Goal: Task Accomplishment & Management: Manage account settings

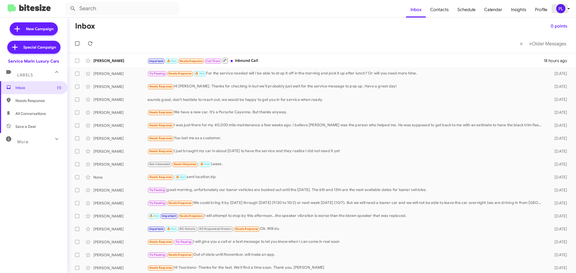
click at [563, 11] on div "PL" at bounding box center [560, 8] width 9 height 9
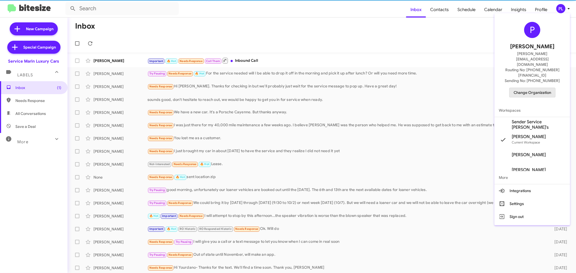
click at [538, 88] on span "Change Organization" at bounding box center [532, 92] width 38 height 9
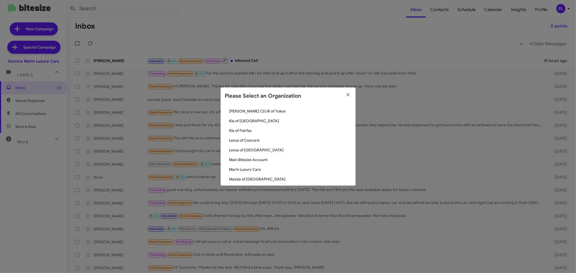
scroll to position [450, 0]
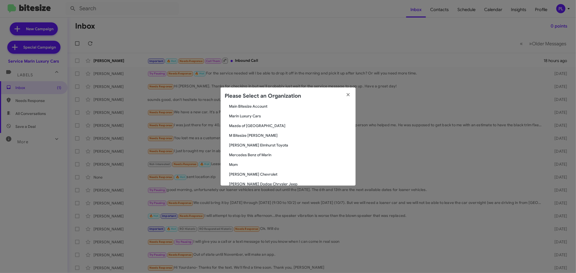
click at [262, 142] on span "McGrath Elmhurst Toyota" at bounding box center [290, 144] width 122 height 5
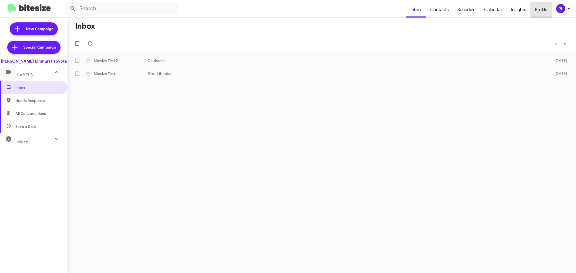
click at [540, 11] on span "Profile" at bounding box center [540, 10] width 21 height 16
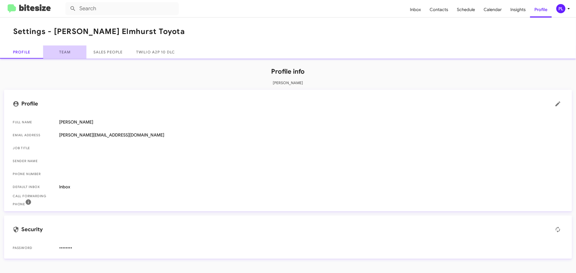
click at [54, 52] on link "Team" at bounding box center [64, 52] width 43 height 13
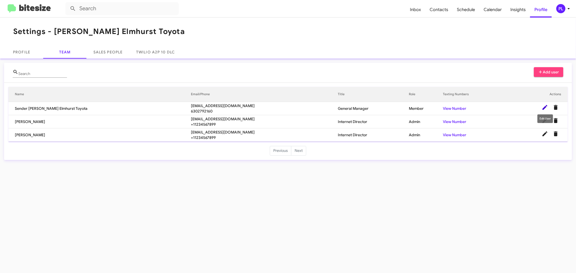
click at [545, 108] on icon at bounding box center [544, 107] width 5 height 5
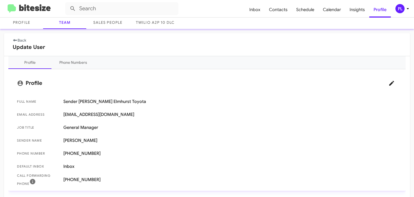
scroll to position [30, 0]
click at [390, 83] on icon at bounding box center [392, 82] width 5 height 5
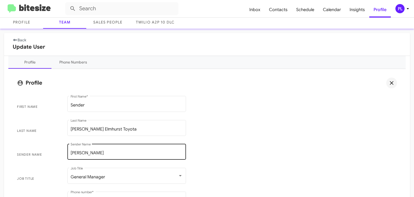
click at [89, 152] on input "Greg Luezinski" at bounding box center [127, 152] width 112 height 5
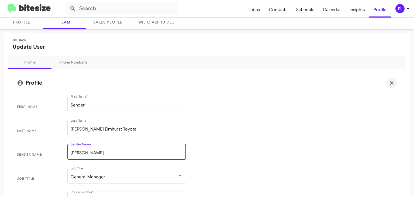
type input "Greg Luzinski"
click at [227, 126] on span "Last Name McGrath Elmhurst Toyota Last Name" at bounding box center [207, 131] width 389 height 24
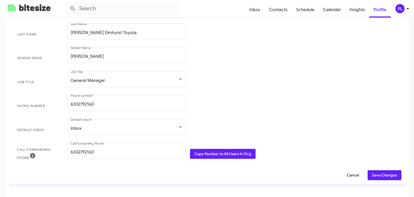
scroll to position [138, 0]
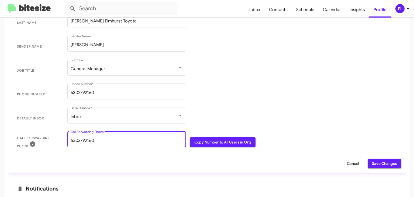
drag, startPoint x: 95, startPoint y: 139, endPoint x: 68, endPoint y: 140, distance: 26.7
click at [68, 140] on div "6302792160 Call Forwarding Phone" at bounding box center [126, 138] width 119 height 17
type input "6307822296"
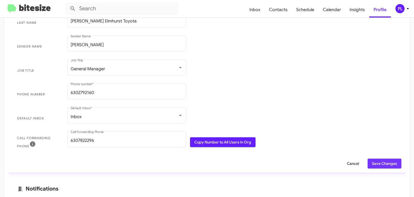
click at [383, 165] on span "Save Changes" at bounding box center [384, 163] width 25 height 10
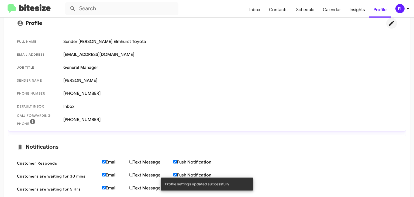
scroll to position [30, 0]
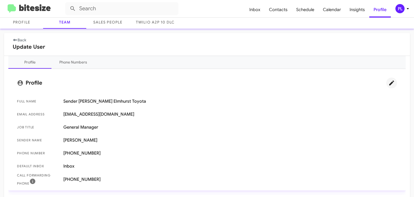
click at [21, 40] on link "Back" at bounding box center [19, 40] width 13 height 5
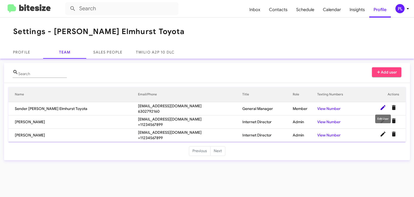
click at [383, 108] on icon at bounding box center [383, 107] width 5 height 5
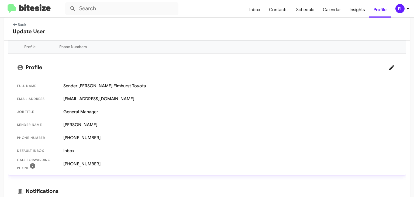
scroll to position [153, 0]
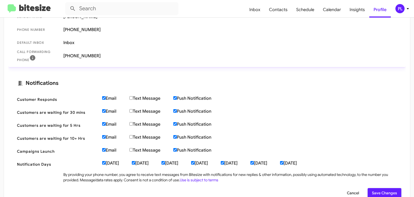
click at [103, 97] on input "Email" at bounding box center [104, 98] width 4 height 4
checkbox input "false"
click at [103, 109] on input "Email" at bounding box center [104, 111] width 4 height 4
checkbox input "false"
click at [105, 123] on input "Email" at bounding box center [104, 124] width 4 height 4
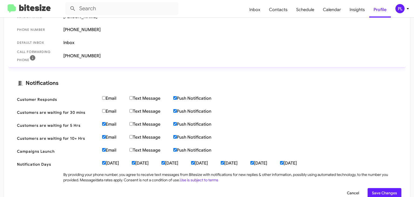
checkbox input "false"
click at [103, 134] on label "Email" at bounding box center [115, 136] width 27 height 5
click at [103, 135] on input "Email" at bounding box center [104, 137] width 4 height 4
checkbox input "false"
click at [104, 151] on label "Email" at bounding box center [115, 149] width 27 height 5
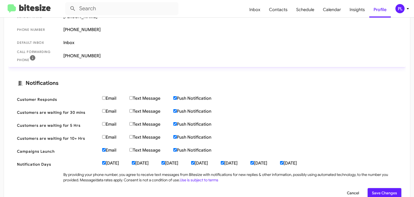
click at [104, 151] on input "Email" at bounding box center [104, 150] width 4 height 4
checkbox input "false"
click at [383, 194] on span "Save Changes" at bounding box center [384, 193] width 25 height 10
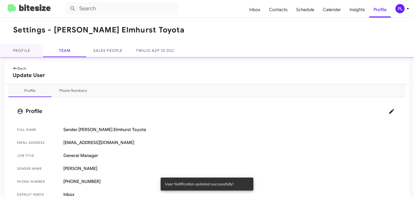
scroll to position [0, 0]
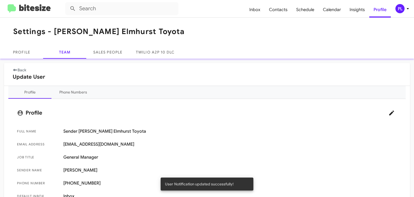
click at [23, 69] on link "Back" at bounding box center [19, 69] width 13 height 5
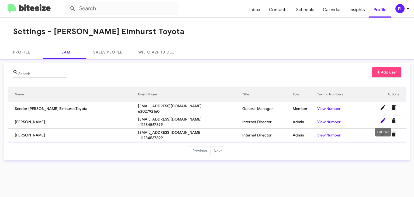
click at [381, 122] on icon at bounding box center [383, 120] width 5 height 5
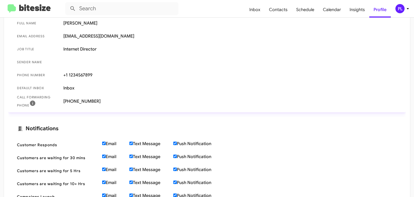
scroll to position [65, 0]
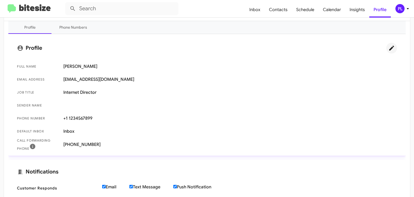
click at [390, 48] on icon at bounding box center [392, 48] width 5 height 5
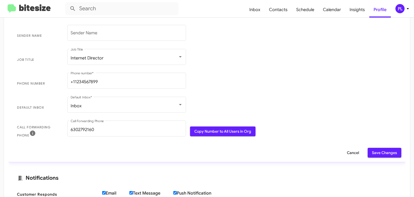
scroll to position [151, 0]
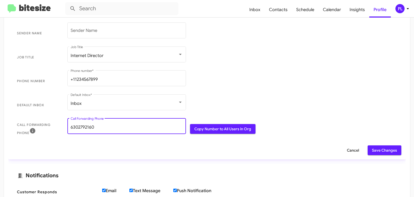
click at [103, 128] on input "6302792160" at bounding box center [127, 127] width 112 height 5
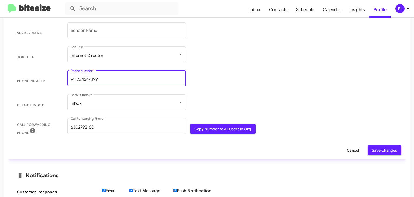
drag, startPoint x: 104, startPoint y: 79, endPoint x: 69, endPoint y: 79, distance: 35.6
click at [69, 79] on div "+11234567899 Phone number *" at bounding box center [126, 77] width 119 height 17
type input "6307822296"
drag, startPoint x: 98, startPoint y: 79, endPoint x: 55, endPoint y: 77, distance: 43.2
click at [55, 77] on span "Phone number 6307822296 Phone number *" at bounding box center [207, 81] width 389 height 24
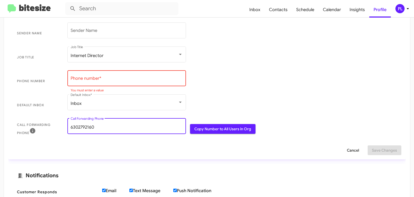
drag, startPoint x: 59, startPoint y: 124, endPoint x: 50, endPoint y: 124, distance: 9.7
click at [50, 124] on span "Call Forwarding Phone 6302792160 Call Forwarding Phone Copy Number to All Users…" at bounding box center [207, 129] width 389 height 24
paste input "7822296"
type input "6307822296"
click at [95, 79] on input "Phone number *" at bounding box center [127, 79] width 112 height 5
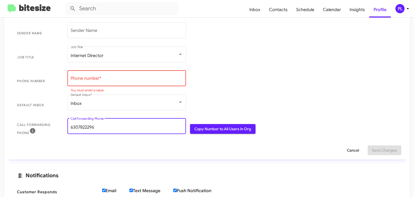
drag, startPoint x: 99, startPoint y: 126, endPoint x: 56, endPoint y: 125, distance: 42.7
click at [56, 125] on span "Call Forwarding Phone 6307822296 Call Forwarding Phone Copy Number to All Users…" at bounding box center [207, 129] width 389 height 24
click at [98, 78] on input "Phone number *" at bounding box center [127, 79] width 112 height 5
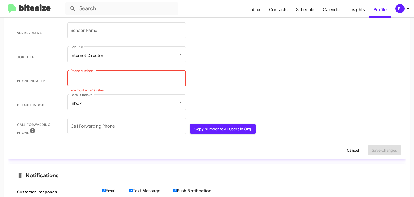
paste input "6307822296"
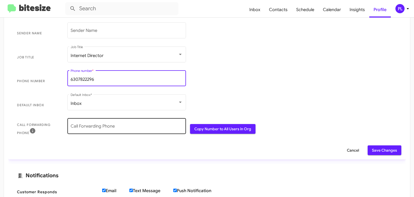
type input "6307822296"
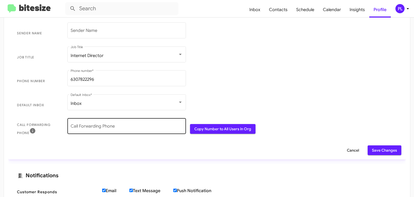
click at [106, 123] on div "Call Forwarding Phone" at bounding box center [127, 125] width 112 height 17
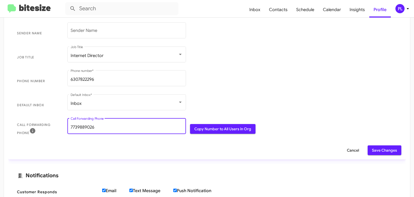
drag, startPoint x: 100, startPoint y: 127, endPoint x: 70, endPoint y: 126, distance: 30.2
click at [70, 126] on div "7739889026 Call Forwarding Phone" at bounding box center [126, 125] width 119 height 17
type input "7739889026"
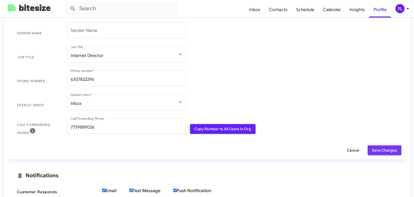
click at [375, 149] on span "Save Changes" at bounding box center [384, 150] width 25 height 10
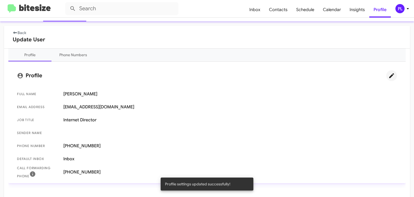
scroll to position [0, 0]
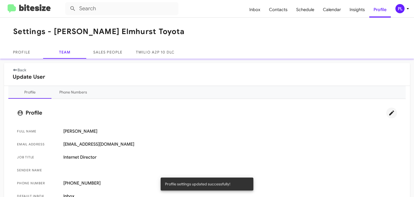
click at [23, 71] on link "Back" at bounding box center [19, 69] width 13 height 5
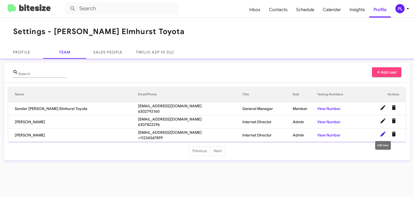
click at [383, 133] on icon at bounding box center [383, 133] width 5 height 5
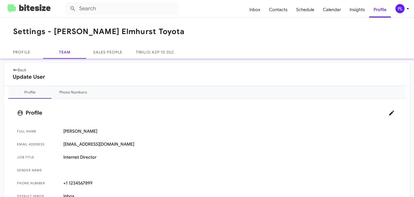
scroll to position [65, 0]
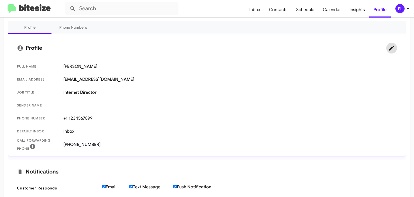
click at [390, 49] on icon at bounding box center [392, 48] width 5 height 5
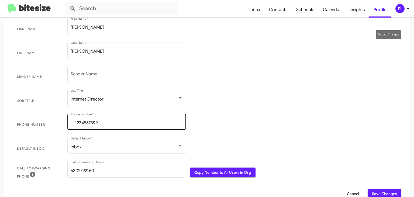
scroll to position [108, 0]
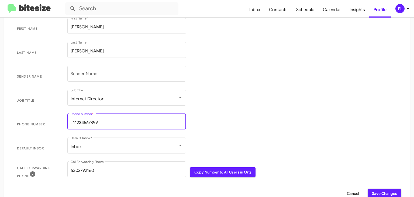
drag, startPoint x: 111, startPoint y: 121, endPoint x: 38, endPoint y: 120, distance: 73.7
click at [38, 120] on span "Phone number +11234567899 Phone number *" at bounding box center [207, 124] width 389 height 24
drag, startPoint x: 101, startPoint y: 123, endPoint x: 53, endPoint y: 121, distance: 47.8
click at [53, 121] on span "Phone number 7087031183 Phone number *" at bounding box center [207, 124] width 389 height 24
type input "7087031183"
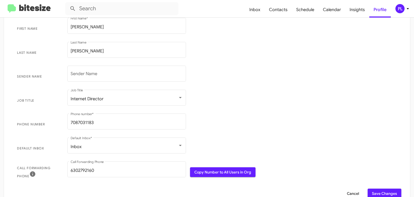
click at [389, 193] on span "Save Changes" at bounding box center [384, 193] width 25 height 10
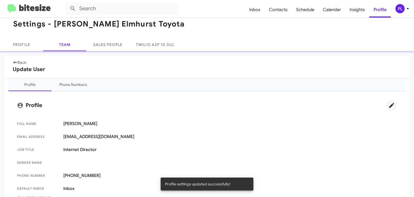
scroll to position [0, 0]
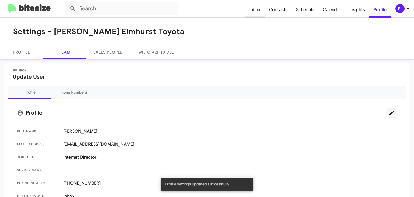
click at [259, 11] on span "Inbox" at bounding box center [255, 10] width 20 height 16
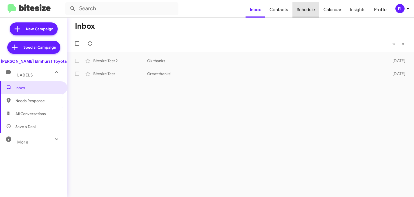
click at [303, 9] on span "Schedule" at bounding box center [306, 10] width 27 height 16
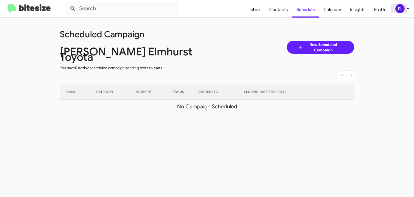
click at [408, 9] on icon at bounding box center [408, 8] width 6 height 6
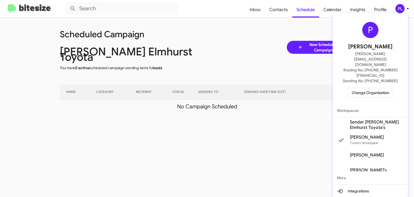
click at [366, 119] on span "Sender McGrath Elmhurst Toyota's" at bounding box center [377, 124] width 54 height 11
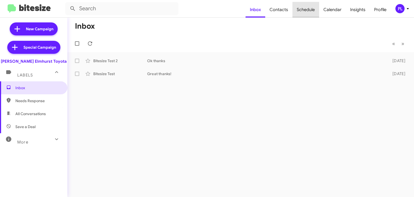
click at [311, 8] on span "Schedule" at bounding box center [306, 10] width 27 height 16
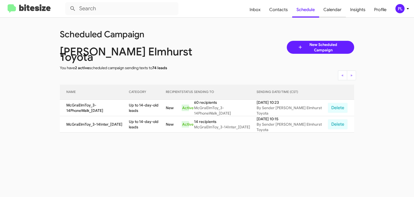
click at [335, 8] on span "Calendar" at bounding box center [332, 10] width 27 height 16
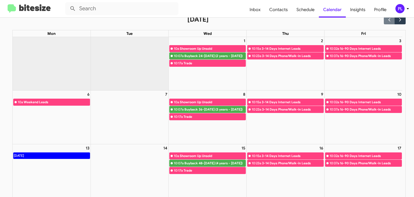
scroll to position [22, 0]
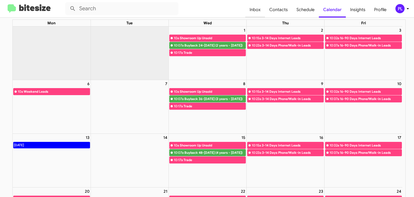
click at [258, 6] on span "Inbox" at bounding box center [256, 10] width 20 height 16
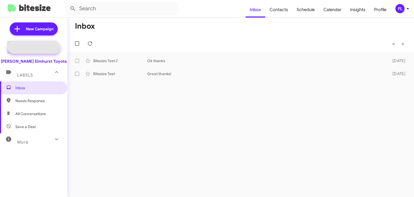
click at [37, 47] on span "Special Campaign" at bounding box center [39, 47] width 33 height 5
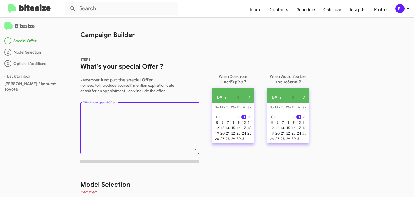
click at [97, 108] on textarea "What's your special Offer *" at bounding box center [139, 129] width 113 height 44
click at [259, 8] on span "Inbox" at bounding box center [256, 10] width 20 height 16
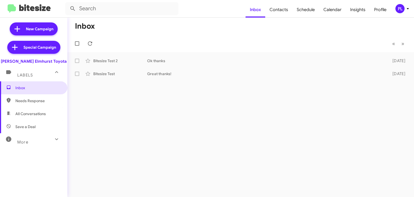
click at [53, 140] on icon at bounding box center [56, 139] width 6 height 6
click at [337, 7] on span "Calendar" at bounding box center [332, 10] width 27 height 16
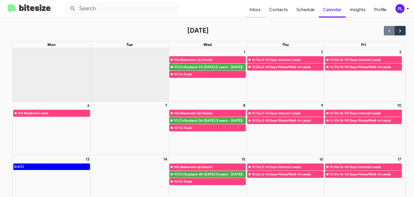
click at [261, 6] on span "Inbox" at bounding box center [256, 10] width 20 height 16
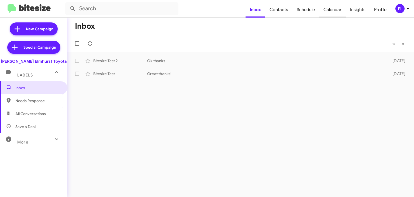
click at [335, 13] on span "Calendar" at bounding box center [332, 10] width 27 height 16
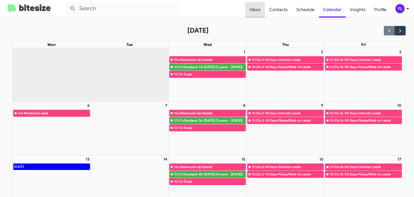
click at [252, 10] on span "Inbox" at bounding box center [256, 10] width 20 height 16
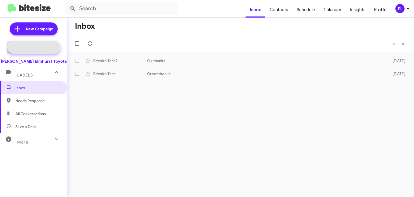
click at [30, 47] on span "Special Campaign" at bounding box center [39, 47] width 33 height 5
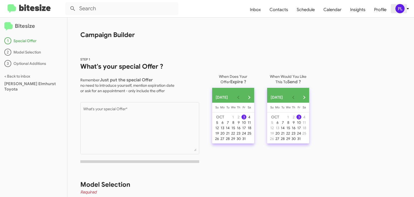
click at [409, 9] on icon at bounding box center [408, 8] width 2 height 1
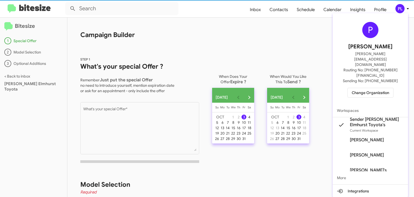
click at [369, 88] on span "Change Organization" at bounding box center [371, 92] width 38 height 9
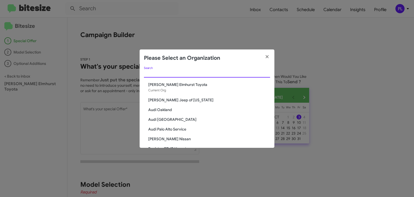
click at [196, 73] on input "Search" at bounding box center [207, 73] width 126 height 4
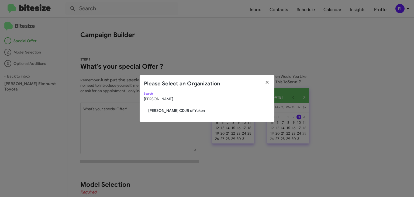
type input "cooper"
click at [182, 111] on span "[PERSON_NAME] CDJR of Yukon" at bounding box center [209, 110] width 122 height 5
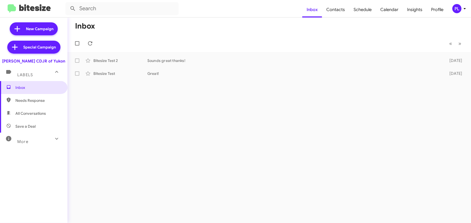
click at [414, 11] on icon at bounding box center [464, 8] width 6 height 6
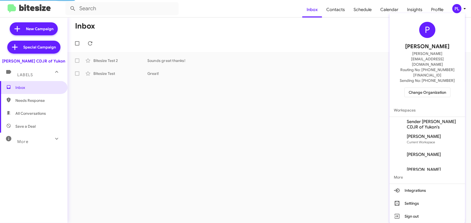
click at [414, 119] on span "Sender Joe Cooper CDJR of Yukon's" at bounding box center [434, 124] width 54 height 11
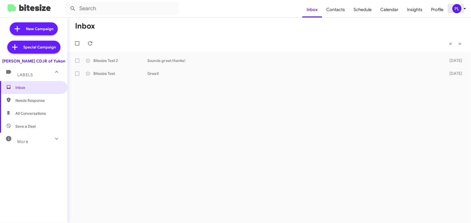
click at [464, 9] on icon at bounding box center [464, 8] width 6 height 6
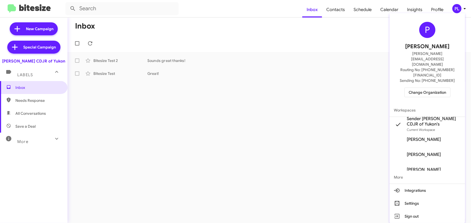
click at [368, 13] on div at bounding box center [235, 111] width 471 height 223
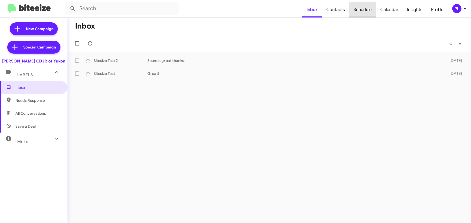
click at [368, 8] on span "Schedule" at bounding box center [362, 10] width 27 height 16
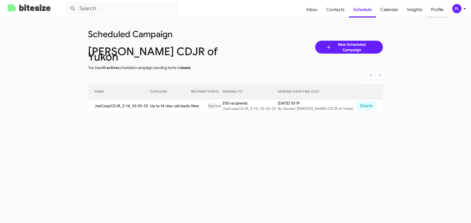
click at [437, 8] on span "Profile" at bounding box center [437, 10] width 21 height 16
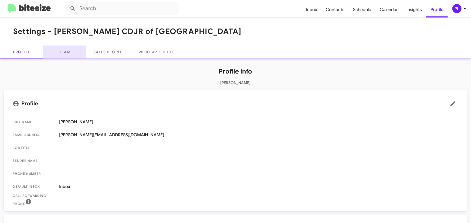
click at [62, 50] on link "Team" at bounding box center [64, 52] width 43 height 13
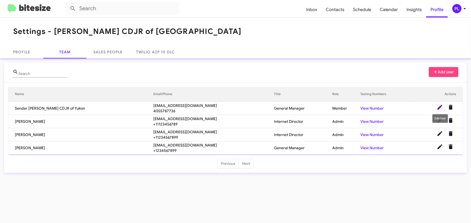
click at [439, 108] on icon at bounding box center [439, 107] width 5 height 5
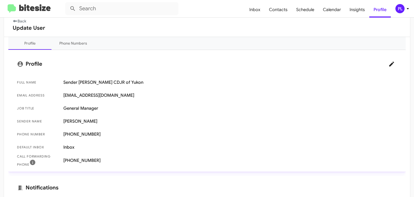
scroll to position [70, 0]
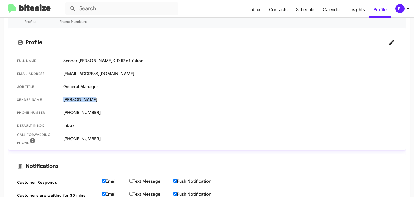
drag, startPoint x: 87, startPoint y: 99, endPoint x: 63, endPoint y: 101, distance: 24.9
click at [63, 101] on span "Sender Name [PERSON_NAME]" at bounding box center [207, 99] width 389 height 13
click at [95, 96] on span "Sender Name [PERSON_NAME]" at bounding box center [207, 99] width 389 height 13
drag, startPoint x: 103, startPoint y: 138, endPoint x: 65, endPoint y: 140, distance: 38.4
click at [65, 140] on span "[PHONE_NUMBER]" at bounding box center [230, 138] width 334 height 5
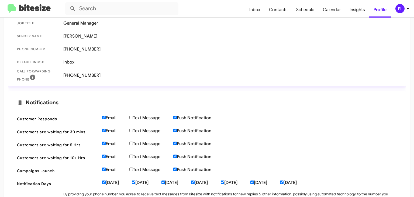
scroll to position [135, 0]
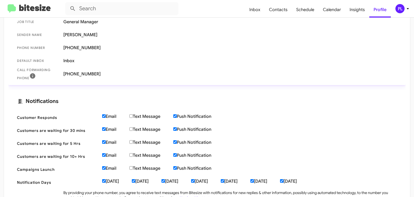
click at [132, 115] on input "Text Message" at bounding box center [132, 116] width 4 height 4
checkbox input "true"
click at [132, 128] on input "Text Message" at bounding box center [132, 129] width 4 height 4
checkbox input "true"
click at [132, 142] on input "Text Message" at bounding box center [132, 142] width 4 height 4
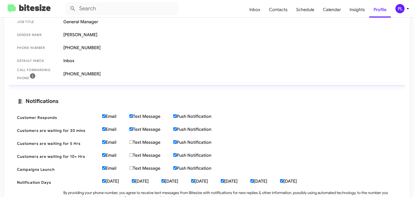
checkbox input "true"
click at [132, 153] on label "Text Message" at bounding box center [152, 154] width 44 height 5
click at [132, 153] on input "Text Message" at bounding box center [132, 155] width 4 height 4
checkbox input "true"
click at [132, 166] on input "Text Message" at bounding box center [132, 168] width 4 height 4
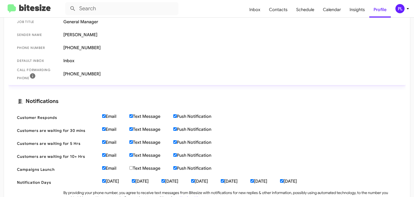
checkbox input "true"
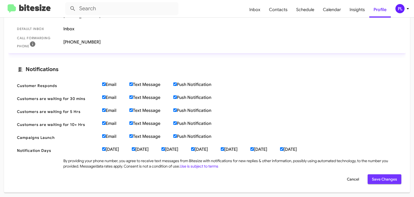
click at [387, 180] on span "Save Changes" at bounding box center [384, 179] width 25 height 10
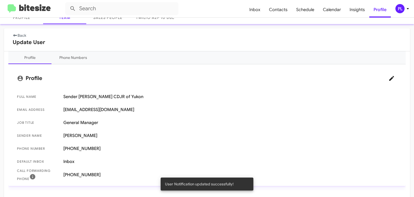
scroll to position [0, 0]
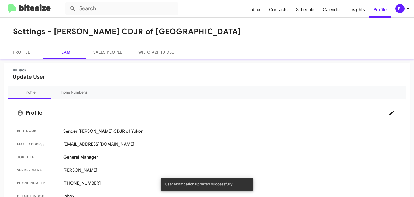
click at [21, 69] on link "Back" at bounding box center [19, 69] width 13 height 5
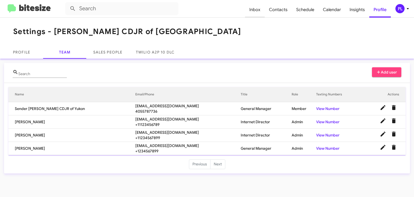
click at [254, 8] on span "Inbox" at bounding box center [255, 10] width 20 height 16
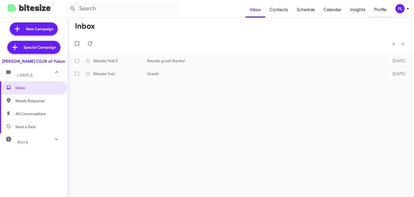
click at [378, 14] on span "Profile" at bounding box center [380, 10] width 21 height 16
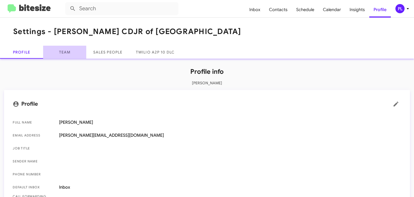
click at [62, 53] on link "Team" at bounding box center [64, 52] width 43 height 13
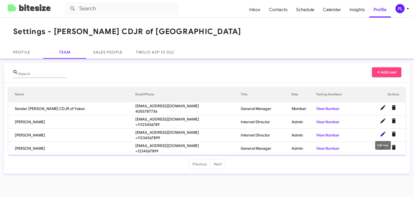
click at [383, 134] on icon at bounding box center [383, 133] width 5 height 5
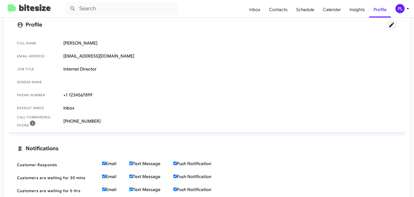
scroll to position [59, 0]
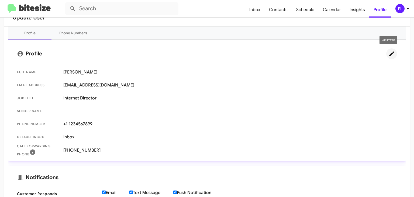
click at [390, 55] on icon at bounding box center [392, 53] width 5 height 5
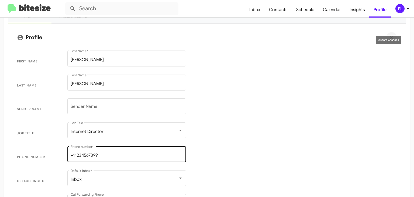
scroll to position [102, 0]
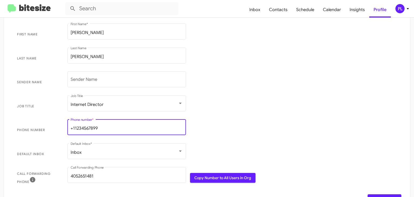
drag, startPoint x: 105, startPoint y: 127, endPoint x: 59, endPoint y: 128, distance: 45.3
click at [59, 128] on span "Phone number +11234567899 Phone number *" at bounding box center [207, 130] width 389 height 24
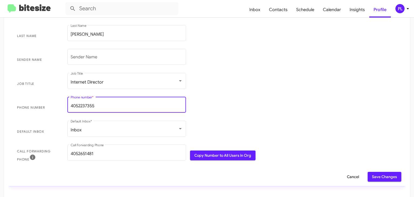
scroll to position [145, 0]
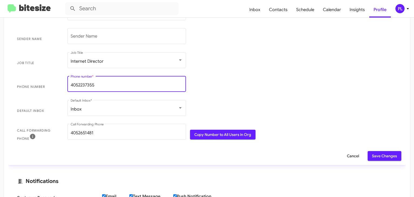
type input "4052237355"
click at [391, 157] on span "Save Changes" at bounding box center [384, 156] width 25 height 10
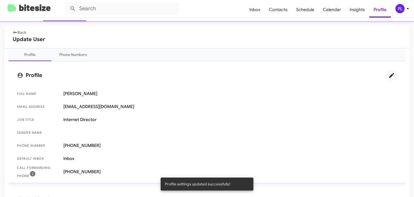
scroll to position [0, 0]
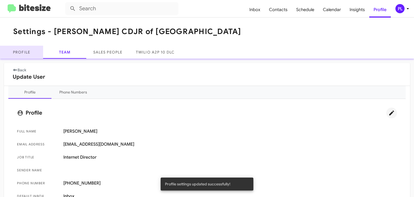
click at [20, 51] on link "Profile" at bounding box center [21, 52] width 43 height 13
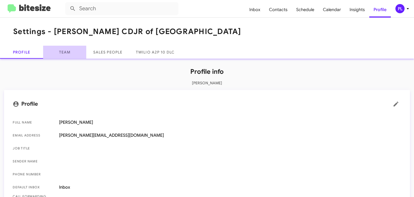
click at [62, 50] on link "Team" at bounding box center [64, 52] width 43 height 13
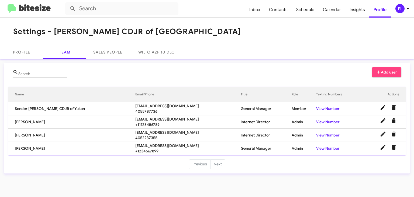
click at [392, 73] on span "Add user" at bounding box center [387, 72] width 21 height 10
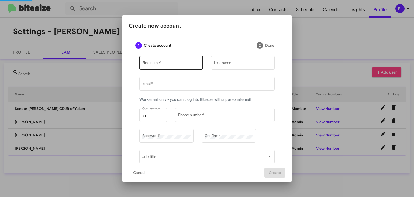
type input "[PERSON_NAME][EMAIL_ADDRESS][DOMAIN_NAME]"
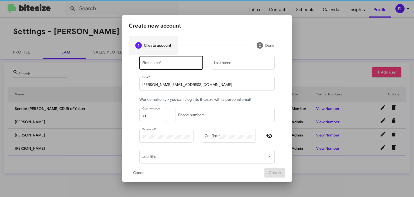
click at [170, 64] on input "First name *" at bounding box center [171, 64] width 58 height 4
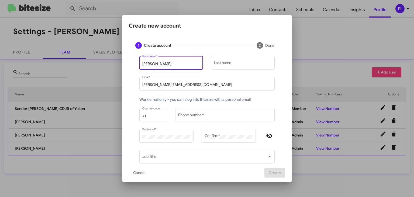
type input "Taylor"
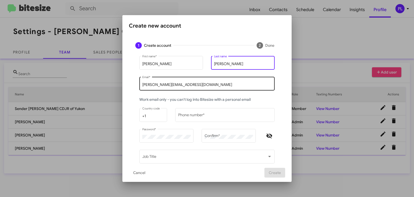
type input "Hudson"
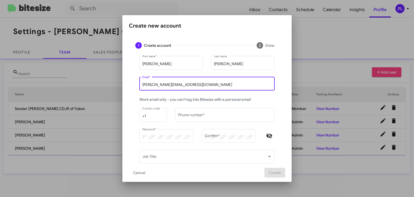
drag, startPoint x: 181, startPoint y: 86, endPoint x: 107, endPoint y: 83, distance: 74.5
click at [107, 83] on div "Create new account 1 Create account 2 Done Taylor First name * Hudson Last name…" at bounding box center [207, 98] width 414 height 197
drag, startPoint x: 198, startPoint y: 85, endPoint x: 121, endPoint y: 87, distance: 76.7
click at [123, 87] on mat-dialog-content "1 Create account 2 Done Taylor First name * Hudson Last name Taylor.pierce103@g…" at bounding box center [207, 100] width 169 height 128
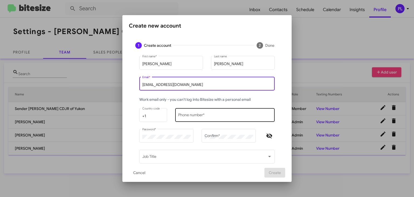
type input "tpierce@cooperautogroup.com"
click at [201, 115] on input "Phone number *" at bounding box center [225, 116] width 94 height 4
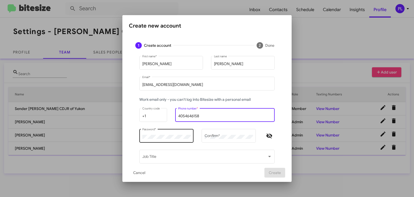
type input "4054646158"
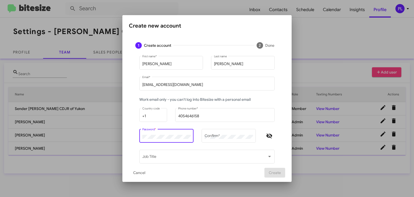
click at [140, 137] on div "Password *" at bounding box center [167, 135] width 54 height 15
click at [180, 133] on div "Password *" at bounding box center [166, 135] width 49 height 15
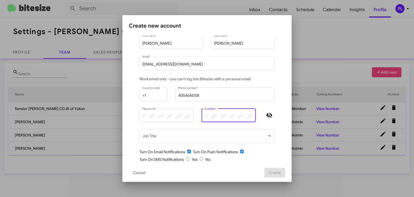
scroll to position [49, 0]
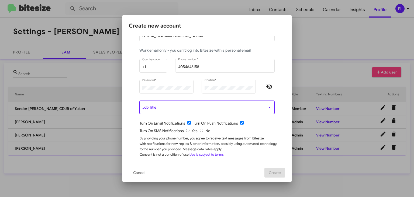
click at [195, 107] on span at bounding box center [204, 108] width 125 height 4
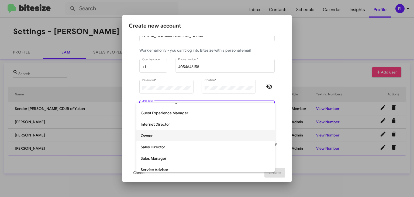
scroll to position [86, 0]
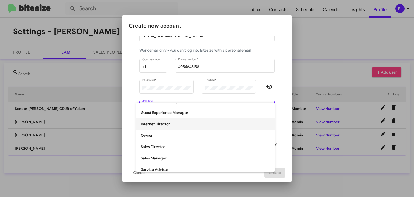
click at [164, 125] on span "Internet Director" at bounding box center [206, 123] width 130 height 11
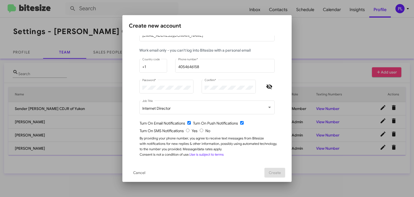
click at [186, 130] on input "radio" at bounding box center [188, 130] width 4 height 4
radio input "true"
click at [273, 171] on span "Create" at bounding box center [275, 173] width 12 height 10
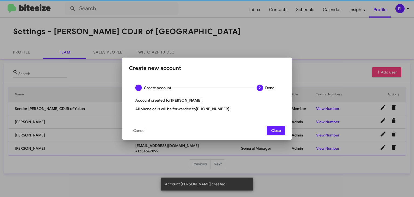
scroll to position [0, 0]
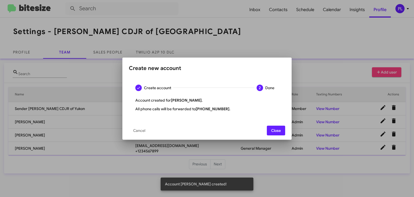
click at [278, 130] on span "Close" at bounding box center [276, 130] width 10 height 10
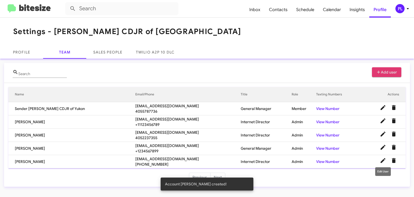
drag, startPoint x: 383, startPoint y: 158, endPoint x: 380, endPoint y: 157, distance: 2.8
click at [383, 158] on icon at bounding box center [383, 160] width 6 height 6
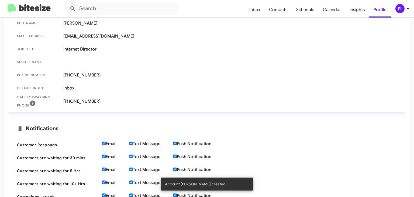
scroll to position [167, 0]
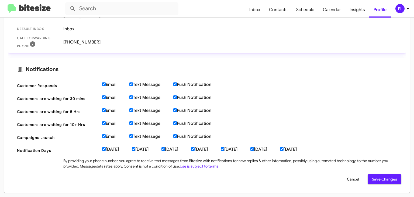
click at [104, 83] on input "Email" at bounding box center [104, 84] width 4 height 4
checkbox input "false"
click at [104, 97] on input "Email" at bounding box center [104, 97] width 4 height 4
checkbox input "false"
click at [104, 109] on input "Email" at bounding box center [104, 110] width 4 height 4
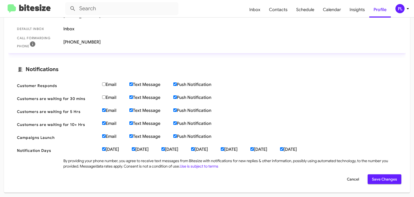
checkbox input "false"
click at [104, 124] on input "Email" at bounding box center [104, 123] width 4 height 4
checkbox input "false"
click at [103, 137] on input "Email" at bounding box center [104, 136] width 4 height 4
checkbox input "false"
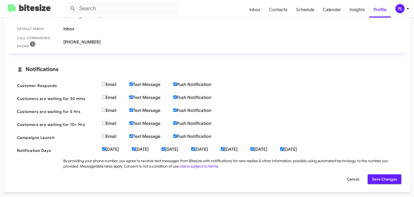
click at [284, 149] on input "Sunday" at bounding box center [282, 149] width 4 height 4
checkbox input "false"
click at [254, 149] on input "Saturday" at bounding box center [253, 149] width 4 height 4
checkbox input "false"
click at [103, 148] on input "Monday" at bounding box center [104, 149] width 4 height 4
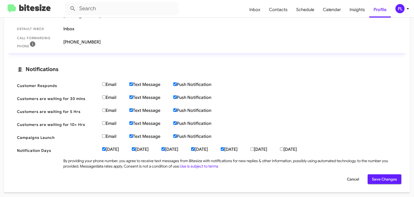
checkbox input "false"
click at [254, 148] on input "Saturday" at bounding box center [253, 149] width 4 height 4
checkbox input "true"
click at [389, 178] on span "Save Changes" at bounding box center [384, 179] width 25 height 10
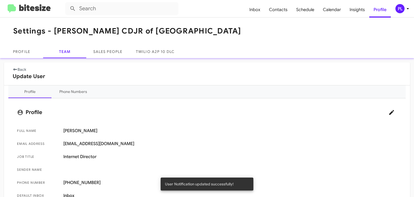
scroll to position [0, 0]
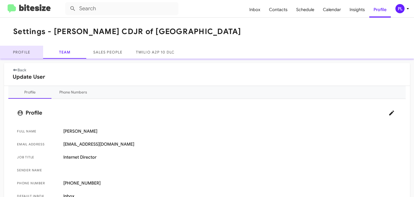
click at [22, 55] on link "Profile" at bounding box center [21, 52] width 43 height 13
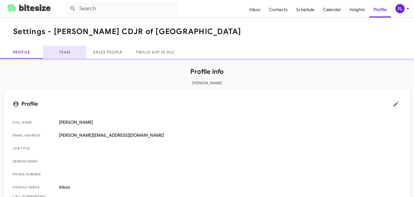
click at [64, 55] on link "Team" at bounding box center [64, 52] width 43 height 13
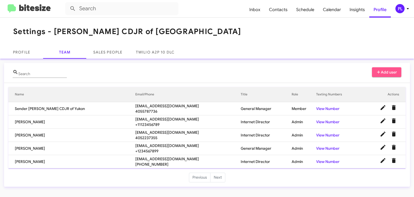
click at [389, 72] on span "Add user" at bounding box center [387, 72] width 21 height 10
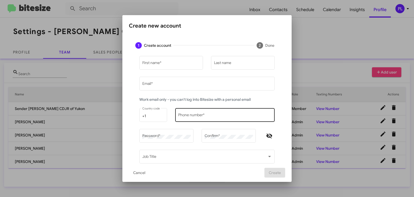
type input "[PERSON_NAME][EMAIL_ADDRESS][DOMAIN_NAME]"
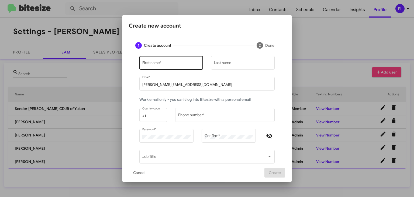
click at [157, 63] on input "First name *" at bounding box center [171, 64] width 58 height 4
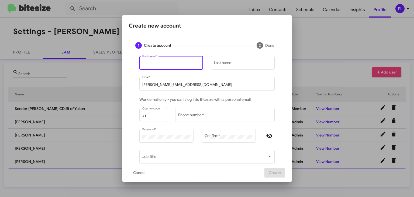
type input "C"
type input "Kristy"
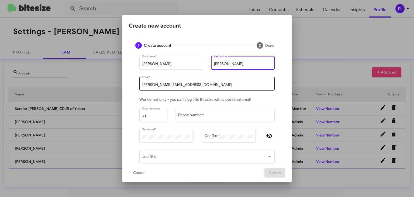
type input "Higgins"
click at [177, 82] on div "peggy@bitesize.co Email *" at bounding box center [207, 83] width 130 height 15
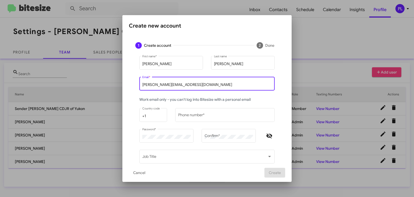
drag, startPoint x: 180, startPoint y: 85, endPoint x: 118, endPoint y: 84, distance: 62.6
click at [118, 84] on div "Create new account 1 Create account 2 Done Kristy First name * Higgins Last nam…" at bounding box center [207, 98] width 414 height 197
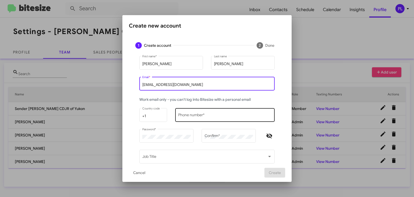
click at [223, 118] on input "Phone number *" at bounding box center [225, 116] width 94 height 4
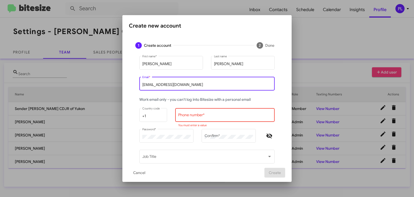
drag, startPoint x: 145, startPoint y: 85, endPoint x: 139, endPoint y: 85, distance: 5.9
click at [140, 85] on div "KHiggins@cooperautogroup.com Email *" at bounding box center [207, 83] width 135 height 15
type input "khiggins@cooperautogroup.com"
click at [200, 110] on div "Phone number *" at bounding box center [225, 114] width 94 height 15
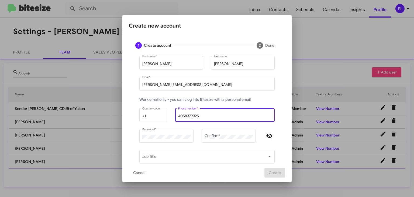
type input "4058379325"
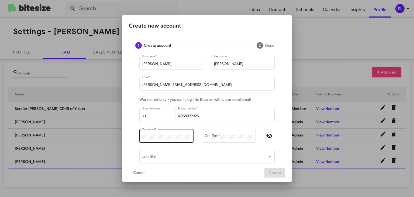
click at [171, 134] on div "Password *" at bounding box center [166, 135] width 49 height 15
click at [131, 135] on div "Kristy First name * Higgins Last name khiggins@cooperautogroup.com Email * Work…" at bounding box center [207, 134] width 157 height 158
click at [222, 134] on div "Confirm *" at bounding box center [229, 135] width 49 height 15
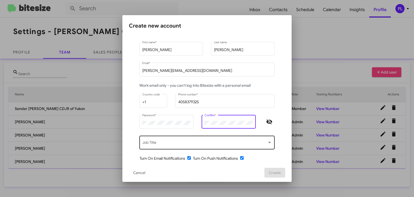
scroll to position [22, 0]
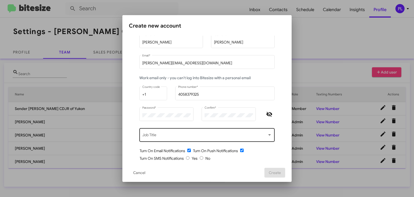
click at [189, 139] on div "Job Title" at bounding box center [207, 134] width 130 height 15
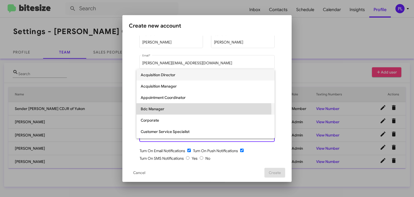
click at [159, 110] on span "Bdc Manager" at bounding box center [206, 108] width 130 height 11
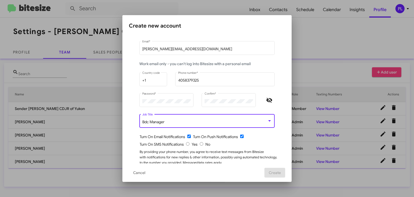
scroll to position [49, 0]
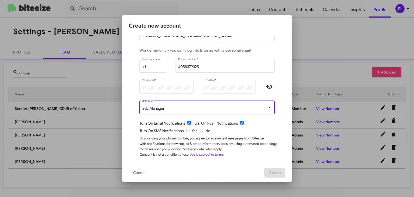
click at [186, 129] on input "radio" at bounding box center [188, 130] width 4 height 4
radio input "true"
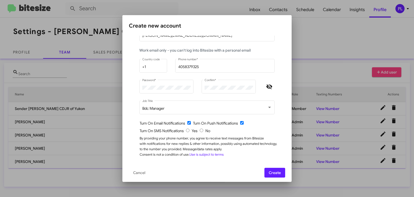
click at [281, 174] on span "Create" at bounding box center [275, 173] width 12 height 10
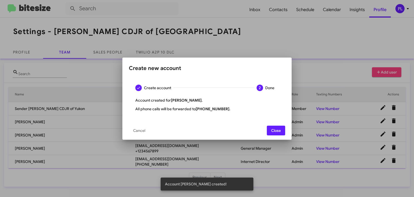
click at [279, 129] on span "Close" at bounding box center [276, 130] width 10 height 10
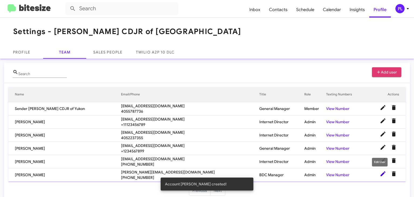
click at [380, 174] on icon at bounding box center [383, 173] width 6 height 6
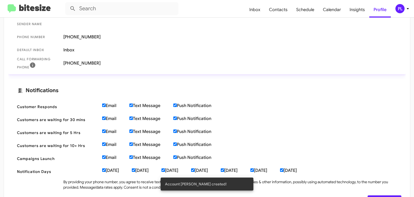
scroll to position [167, 0]
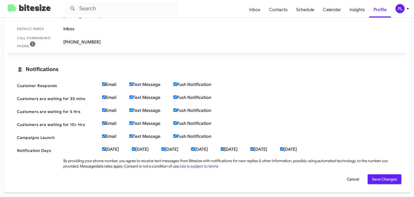
click at [195, 148] on input "Thursday" at bounding box center [193, 149] width 4 height 4
checkbox input "false"
click at [284, 148] on input "Sunday" at bounding box center [282, 149] width 4 height 4
checkbox input "false"
click at [103, 83] on input "Email" at bounding box center [104, 84] width 4 height 4
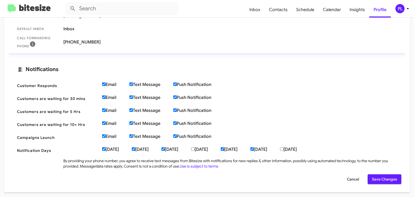
checkbox input "false"
click at [104, 97] on input "Email" at bounding box center [104, 97] width 4 height 4
checkbox input "false"
click at [103, 111] on input "Email" at bounding box center [104, 110] width 4 height 4
checkbox input "false"
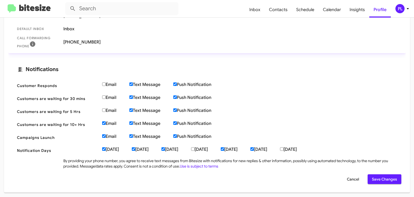
click at [103, 123] on input "Email" at bounding box center [104, 123] width 4 height 4
checkbox input "false"
click at [103, 136] on input "Email" at bounding box center [104, 136] width 4 height 4
checkbox input "false"
click at [378, 178] on span "Save Changes" at bounding box center [384, 179] width 25 height 10
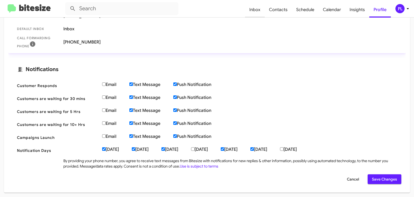
click at [262, 11] on span "Inbox" at bounding box center [255, 10] width 20 height 16
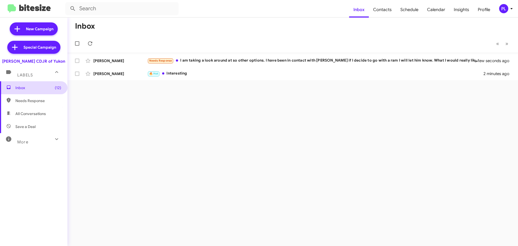
click at [35, 90] on span "Inbox (12)" at bounding box center [38, 87] width 46 height 5
click at [471, 9] on icon at bounding box center [511, 8] width 6 height 6
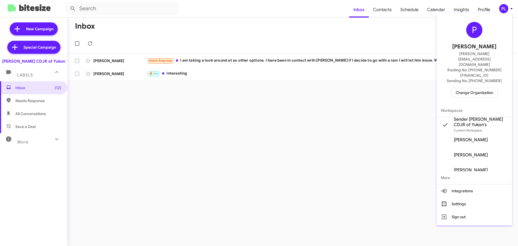
scroll to position [22, 0]
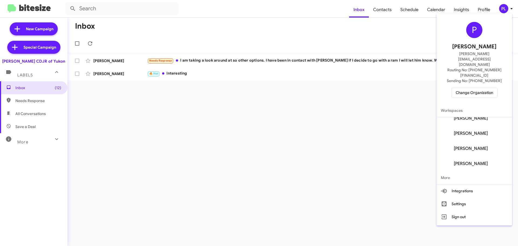
click at [471, 161] on span "Jeffrey Nguyen's" at bounding box center [471, 163] width 34 height 5
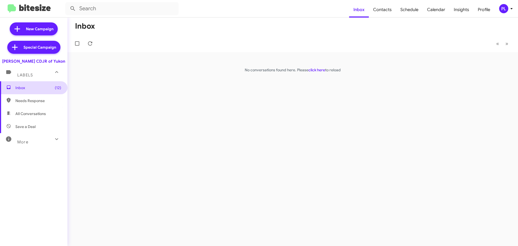
click at [40, 87] on span "Inbox (12)" at bounding box center [38, 87] width 46 height 5
click at [38, 85] on span "Inbox (12)" at bounding box center [38, 87] width 46 height 5
click at [317, 72] on link "click here" at bounding box center [316, 69] width 17 height 5
click at [42, 86] on span "Inbox (12)" at bounding box center [38, 87] width 46 height 5
click at [38, 140] on div "More" at bounding box center [28, 140] width 48 height 10
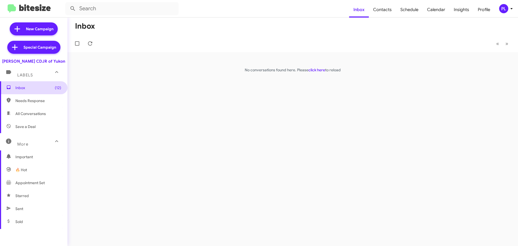
click at [42, 84] on span "Inbox (12)" at bounding box center [33, 87] width 67 height 13
click at [485, 9] on span "Profile" at bounding box center [484, 10] width 21 height 16
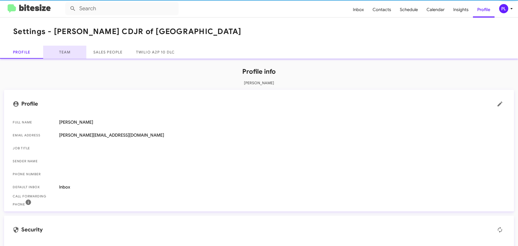
click at [70, 54] on link "Team" at bounding box center [64, 52] width 43 height 13
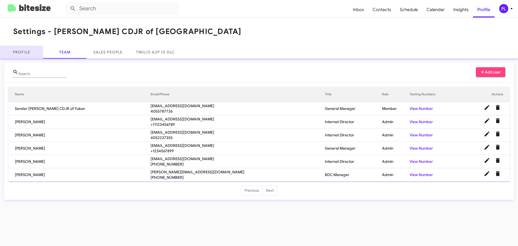
click at [23, 52] on link "Profile" at bounding box center [21, 52] width 43 height 13
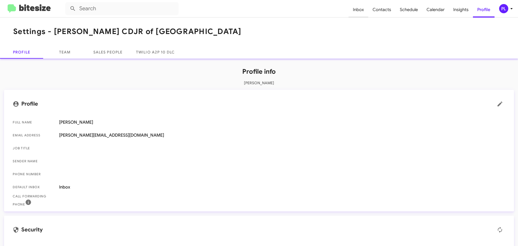
click at [364, 9] on span "Inbox" at bounding box center [359, 10] width 20 height 16
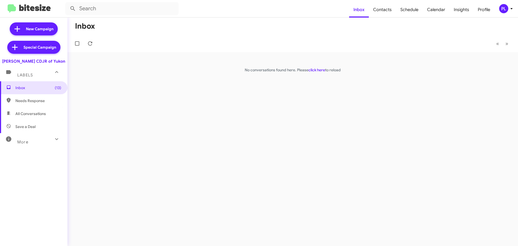
click at [515, 9] on icon at bounding box center [511, 8] width 6 height 6
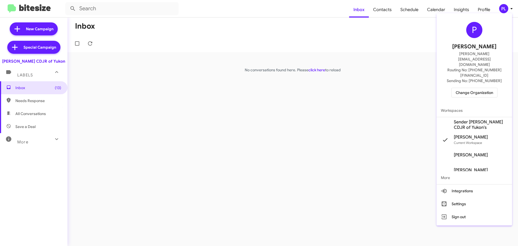
click at [316, 70] on div at bounding box center [259, 123] width 518 height 246
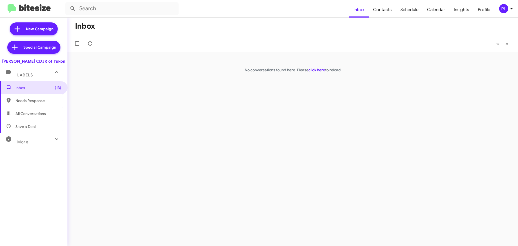
click at [316, 70] on link "click here" at bounding box center [316, 69] width 17 height 5
click at [506, 9] on div "PL" at bounding box center [503, 8] width 9 height 9
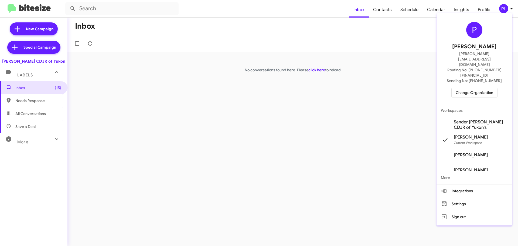
click at [470, 88] on span "Change Organization" at bounding box center [475, 92] width 38 height 9
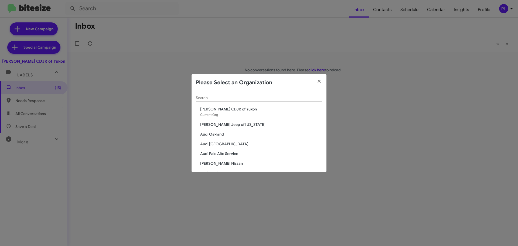
click at [261, 97] on input "Search" at bounding box center [259, 98] width 126 height 4
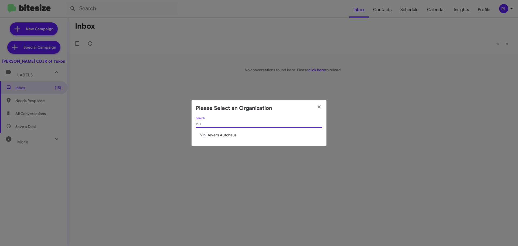
type input "vin"
click at [227, 134] on span "Vin Devers Autohaus" at bounding box center [261, 134] width 122 height 5
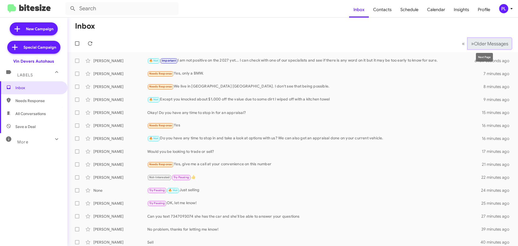
click at [486, 46] on span "Older Messages" at bounding box center [491, 44] width 34 height 6
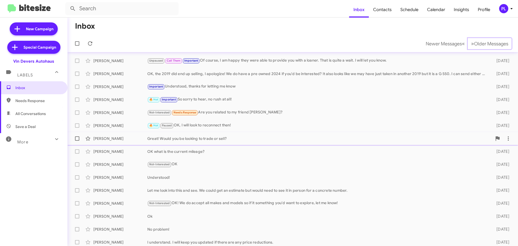
scroll to position [67, 0]
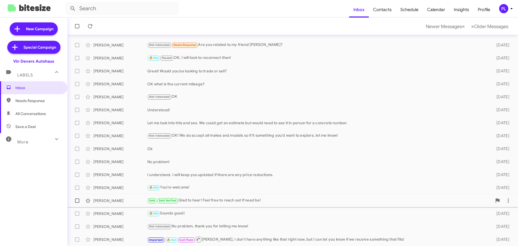
click at [224, 199] on div "Sold Sold Verified Glad to hear! Feel free to reach out if need be!" at bounding box center [319, 200] width 345 height 6
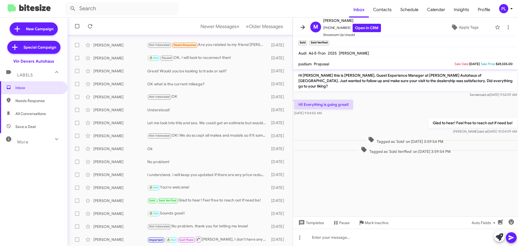
click at [301, 29] on icon at bounding box center [303, 27] width 6 height 6
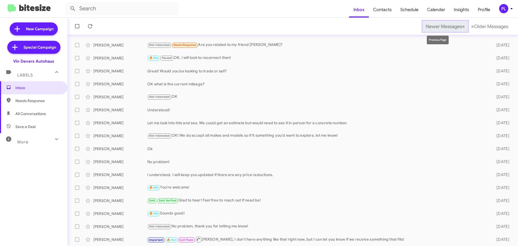
click at [438, 30] on button "Newer Messages « Previous" at bounding box center [446, 26] width 46 height 11
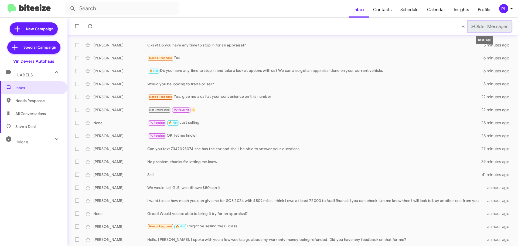
click at [490, 24] on span "Older Messages" at bounding box center [491, 26] width 34 height 6
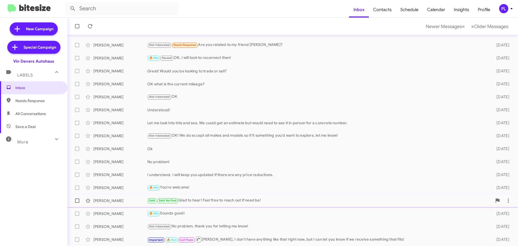
click at [203, 200] on div "Sold Sold Verified Glad to hear! Feel free to reach out if need be!" at bounding box center [319, 200] width 345 height 6
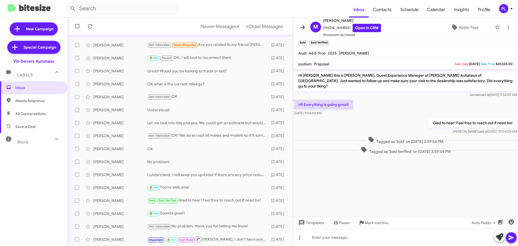
click at [304, 29] on icon at bounding box center [303, 27] width 6 height 6
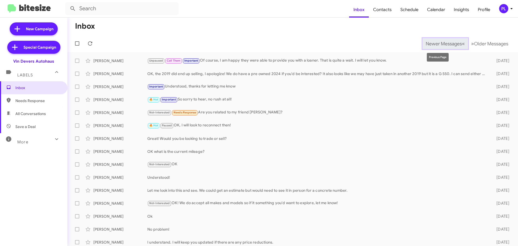
click at [444, 43] on span "Newer Messages" at bounding box center [444, 44] width 36 height 6
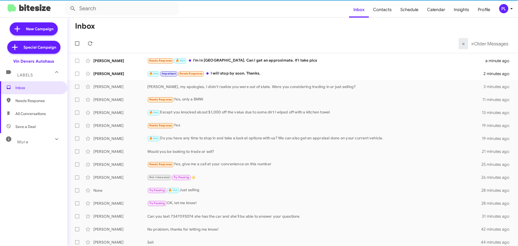
click at [35, 145] on mat-expansion-panel-header "More" at bounding box center [33, 139] width 67 height 13
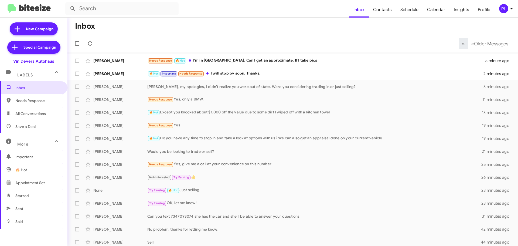
click at [32, 126] on span "Save a Deal" at bounding box center [25, 126] width 20 height 5
type input "in:not-interested"
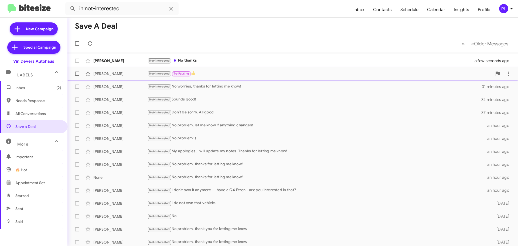
click at [214, 72] on div "Not-Interested Try Pausing 👍" at bounding box center [319, 73] width 345 height 6
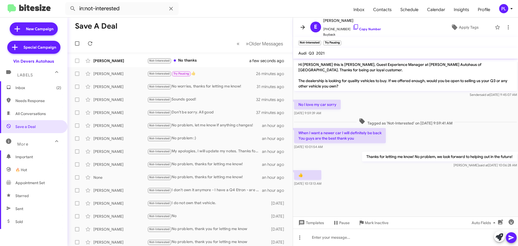
click at [301, 28] on icon at bounding box center [303, 27] width 6 height 6
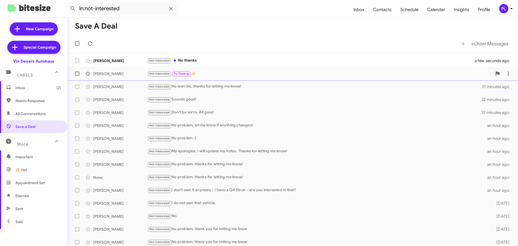
click at [210, 75] on div "Not-Interested Try Pausing 👍" at bounding box center [319, 73] width 345 height 6
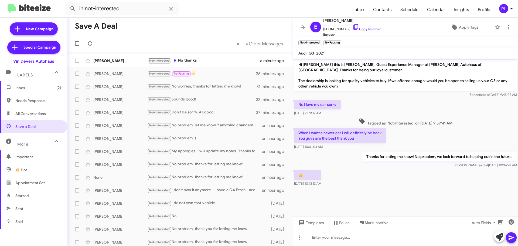
click at [509, 8] on icon at bounding box center [511, 8] width 6 height 6
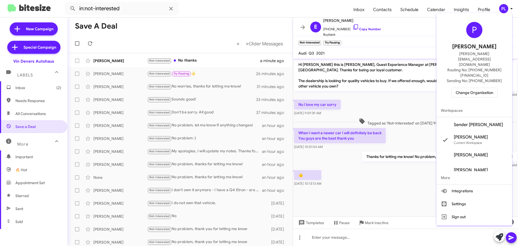
click at [466, 88] on span "Change Organization" at bounding box center [475, 92] width 38 height 9
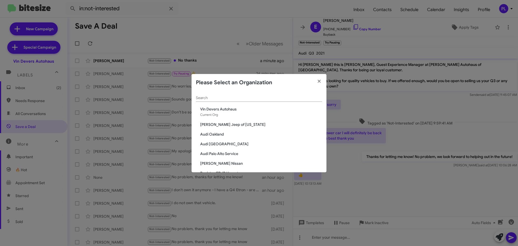
click at [211, 98] on input "Search" at bounding box center [259, 98] width 126 height 4
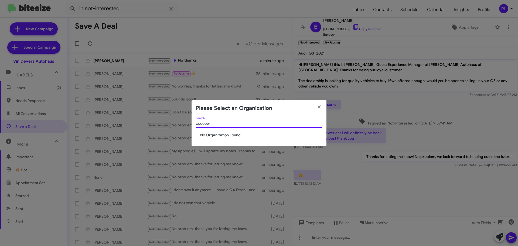
click at [222, 124] on input "coooper" at bounding box center [259, 123] width 126 height 4
click at [200, 124] on input "coooper" at bounding box center [259, 123] width 126 height 4
type input "cooper"
click at [229, 136] on span "[PERSON_NAME] CDJR of Yukon" at bounding box center [261, 134] width 122 height 5
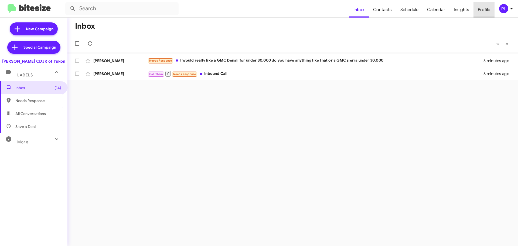
click at [484, 5] on span "Profile" at bounding box center [484, 10] width 21 height 16
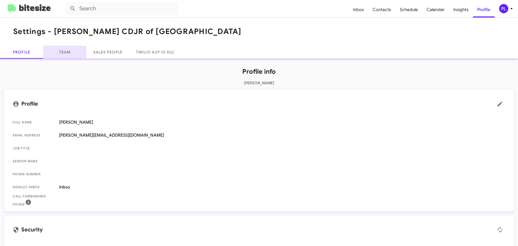
click at [64, 50] on link "Team" at bounding box center [64, 52] width 43 height 13
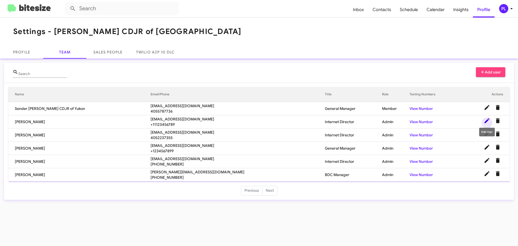
click at [485, 121] on icon at bounding box center [487, 120] width 6 height 6
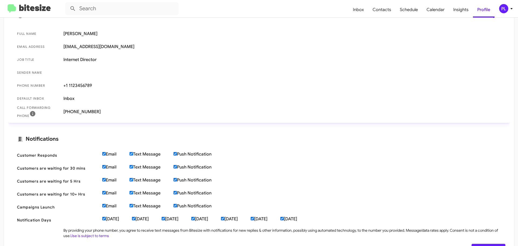
scroll to position [118, 0]
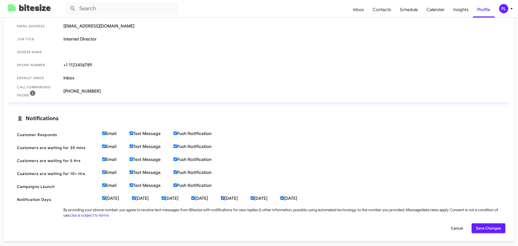
click at [105, 134] on input "Email" at bounding box center [104, 133] width 4 height 4
checkbox input "false"
click at [104, 146] on input "Email" at bounding box center [104, 146] width 4 height 4
checkbox input "false"
click at [105, 160] on input "Email" at bounding box center [104, 159] width 4 height 4
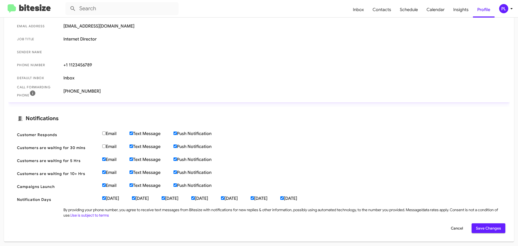
checkbox input "false"
drag, startPoint x: 104, startPoint y: 172, endPoint x: 104, endPoint y: 179, distance: 7.3
click at [104, 172] on input "Email" at bounding box center [104, 172] width 4 height 4
checkbox input "false"
click at [105, 184] on input "Email" at bounding box center [104, 185] width 4 height 4
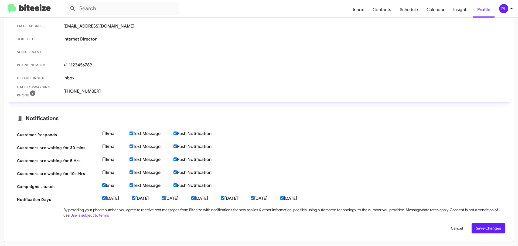
checkbox input "false"
click at [487, 230] on span "Save Changes" at bounding box center [488, 228] width 25 height 10
click at [460, 10] on span "Insights" at bounding box center [461, 10] width 24 height 16
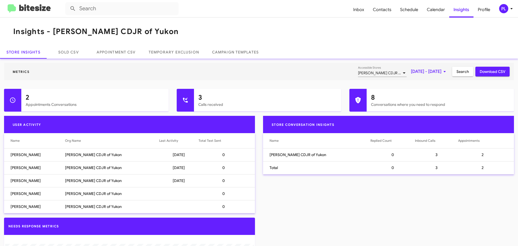
click at [508, 10] on div "PL" at bounding box center [503, 8] width 9 height 9
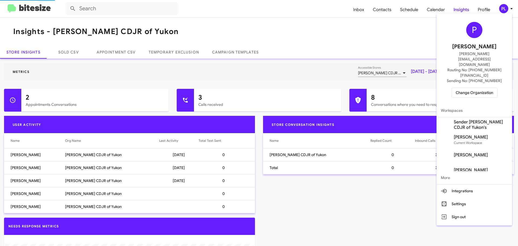
click at [472, 88] on span "Change Organization" at bounding box center [475, 92] width 38 height 9
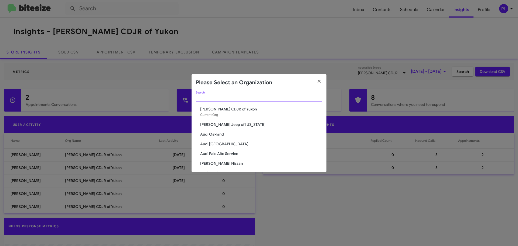
click at [250, 100] on input "Search" at bounding box center [259, 98] width 126 height 4
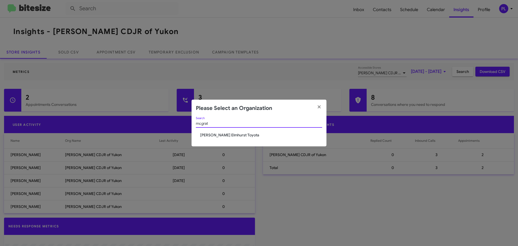
type input "mcgrat"
click at [233, 133] on span "[PERSON_NAME] Elmhurst Toyota" at bounding box center [261, 134] width 122 height 5
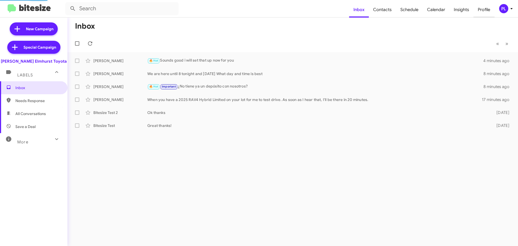
click at [487, 11] on span "Profile" at bounding box center [484, 10] width 21 height 16
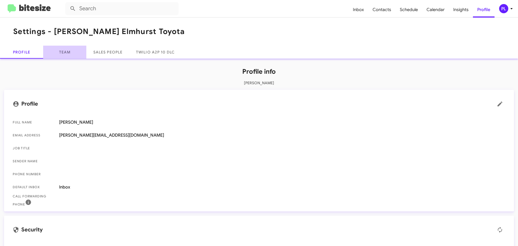
click at [67, 56] on link "Team" at bounding box center [64, 52] width 43 height 13
